Goal: Task Accomplishment & Management: Use online tool/utility

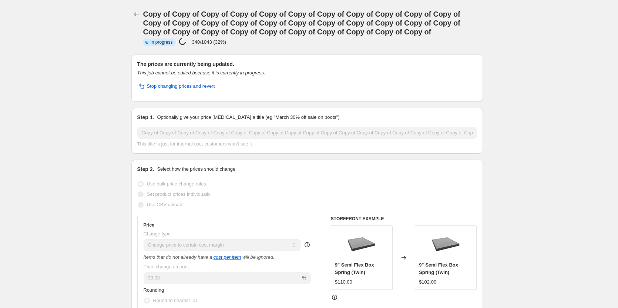
select select "margin"
select select "remove"
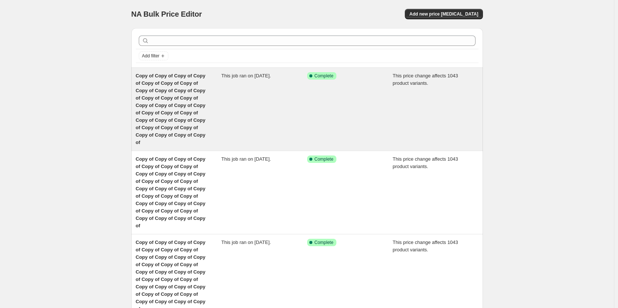
click at [160, 97] on span "Copy of Copy of Copy of Copy of Copy of Copy of Copy of Copy of Copy of Copy of…" at bounding box center [171, 109] width 70 height 72
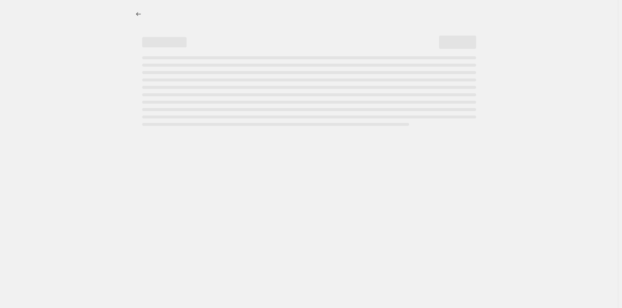
select select "margin"
select select "remove"
